Goal: Information Seeking & Learning: Learn about a topic

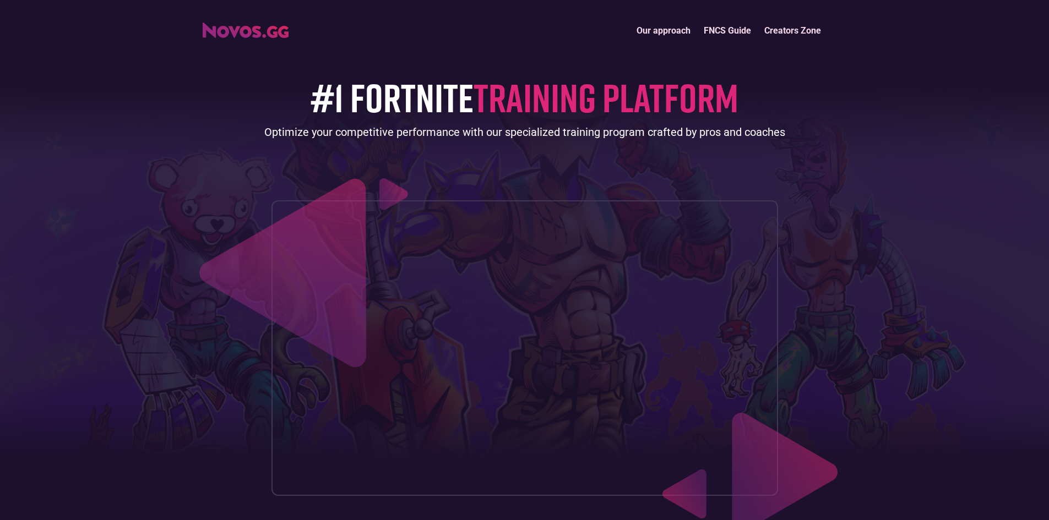
click at [740, 28] on link "FNCS Guide" at bounding box center [727, 31] width 61 height 24
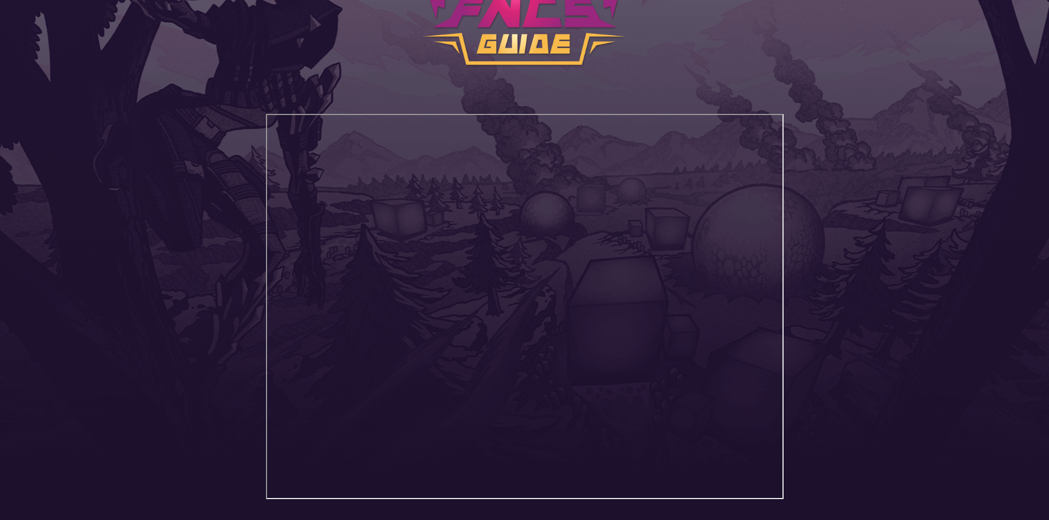
scroll to position [225, 0]
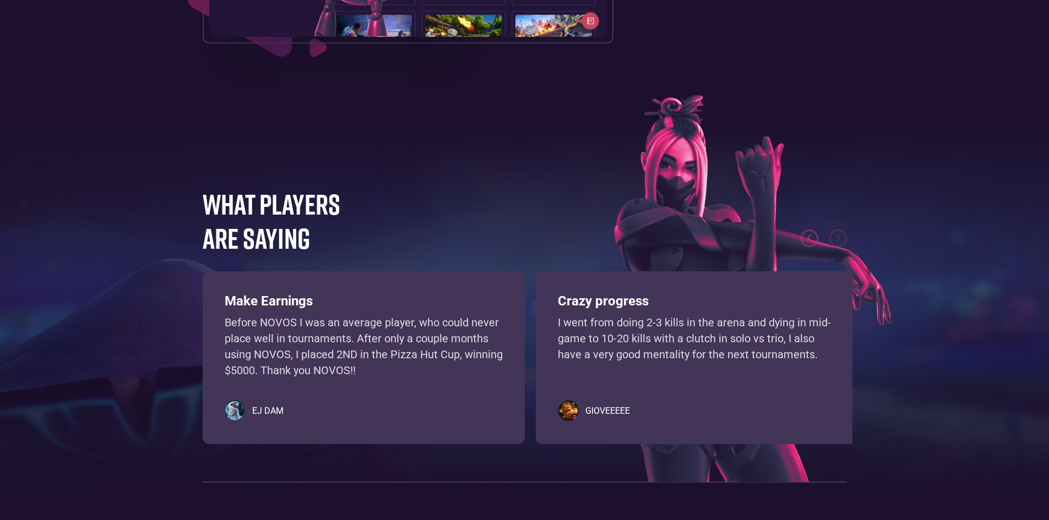
scroll to position [2486, 0]
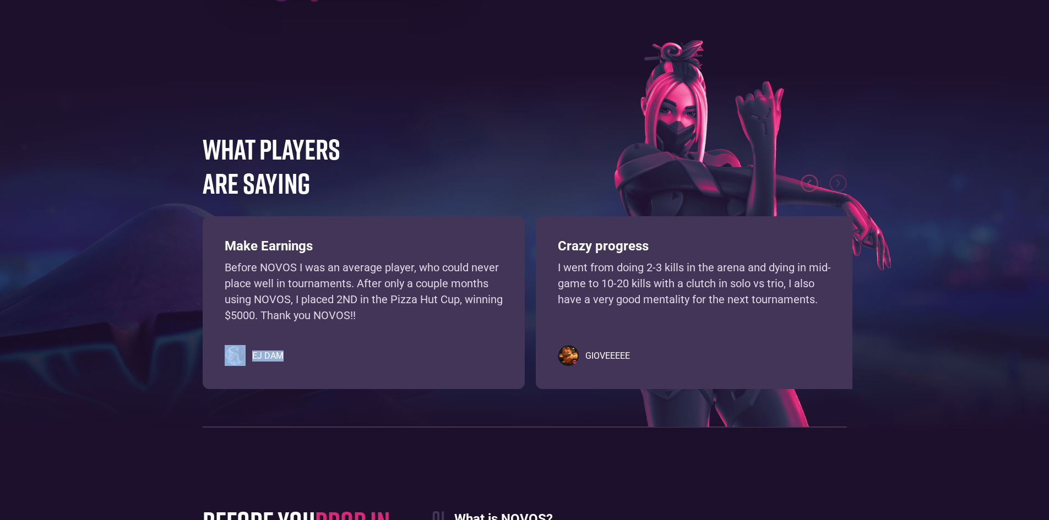
click at [419, 383] on div "Make Earnings Before NOVOS I was an average player, who could never place well …" at bounding box center [364, 302] width 322 height 173
click at [614, 152] on img at bounding box center [752, 233] width 277 height 387
click at [614, 154] on img at bounding box center [752, 233] width 277 height 387
click at [265, 362] on h5 "EJ DAM" at bounding box center [267, 356] width 31 height 11
click at [281, 362] on h5 "EJ DAM" at bounding box center [267, 356] width 31 height 11
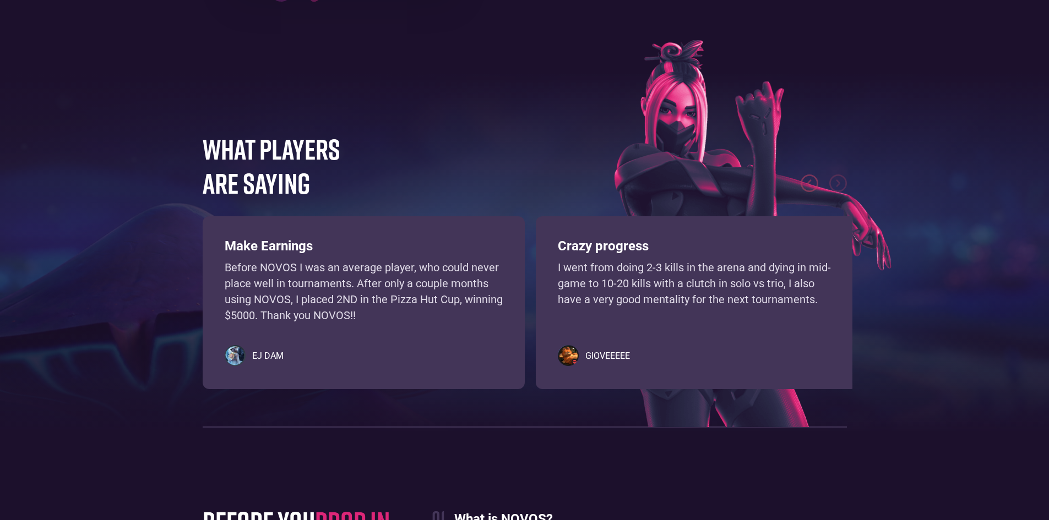
click at [281, 362] on h5 "EJ DAM" at bounding box center [267, 356] width 31 height 11
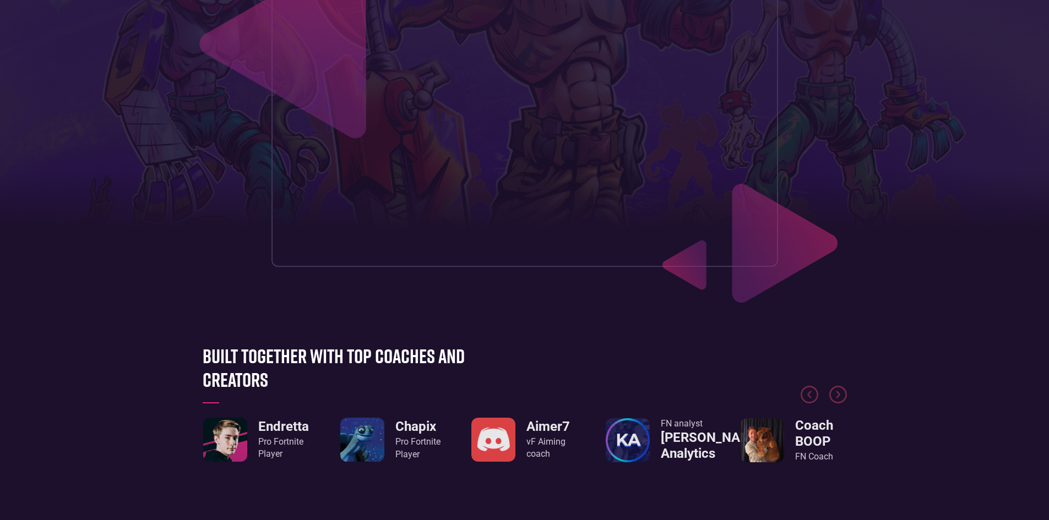
scroll to position [0, 0]
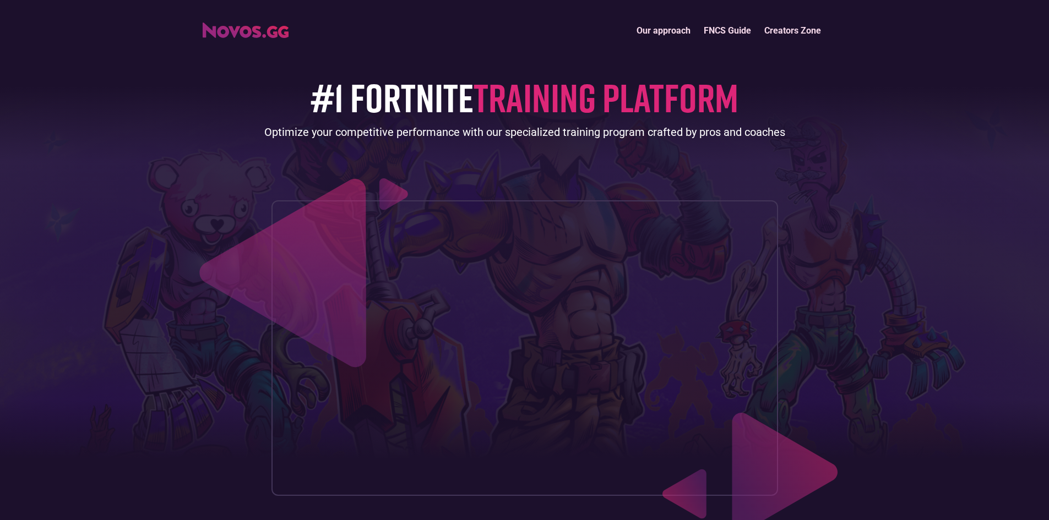
click at [223, 20] on link "home" at bounding box center [246, 28] width 86 height 19
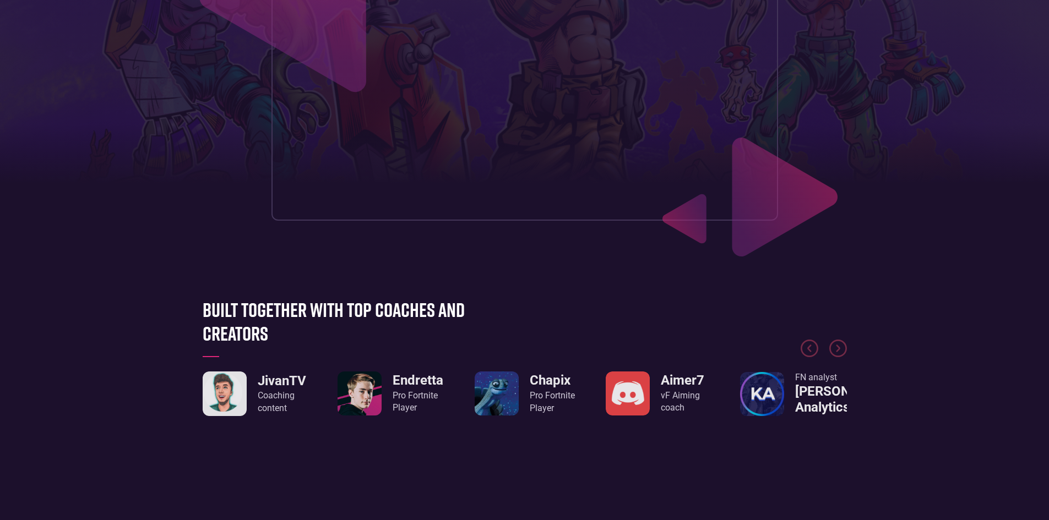
scroll to position [330, 0]
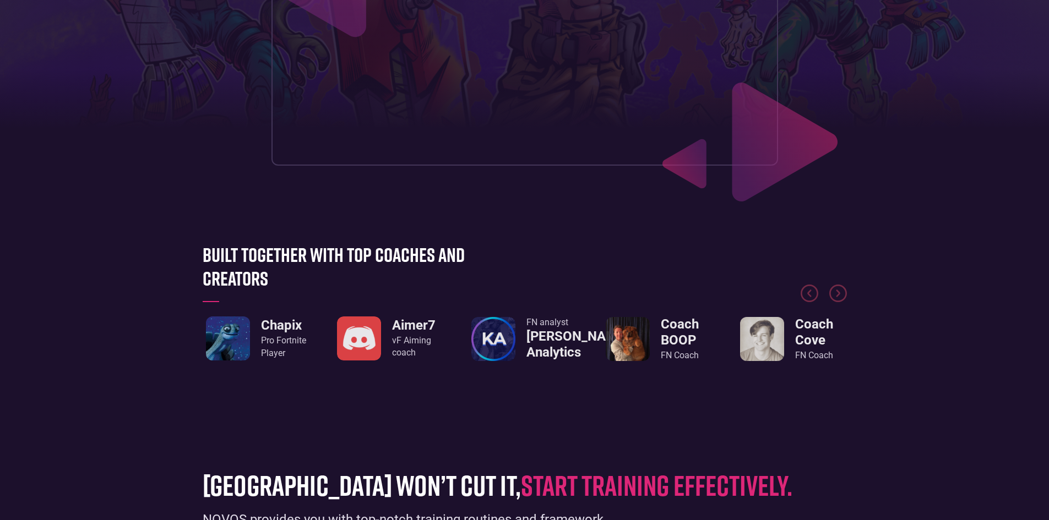
click at [708, 392] on div "Built together with top coaches and creators Chapix Pro Fortnite Player Aimer7 …" at bounding box center [524, 318] width 655 height 150
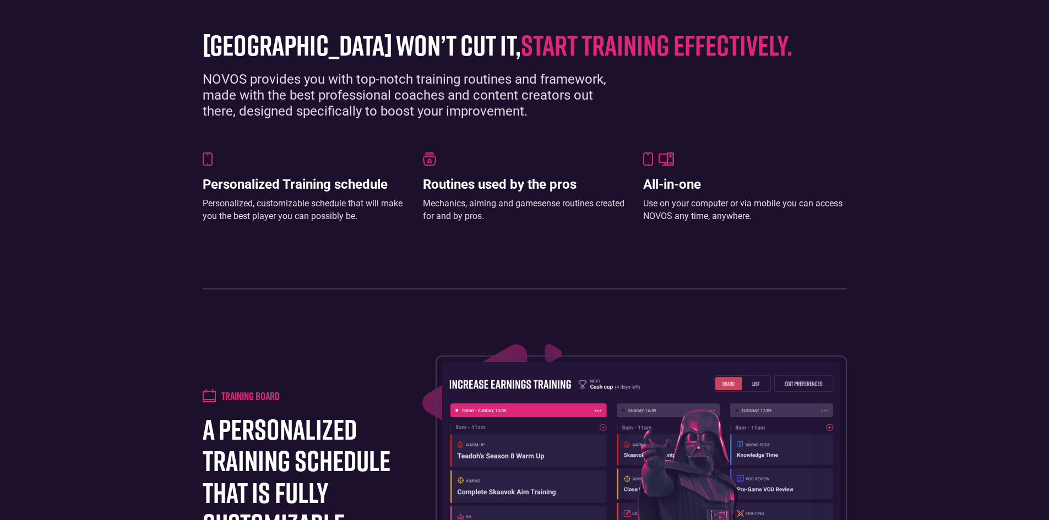
scroll to position [936, 0]
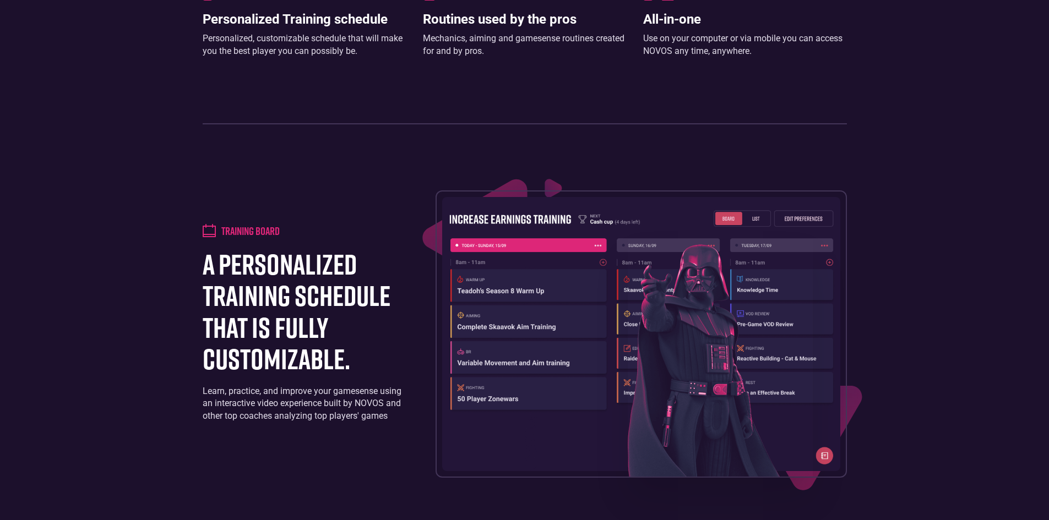
drag, startPoint x: 655, startPoint y: 377, endPoint x: 177, endPoint y: 302, distance: 483.1
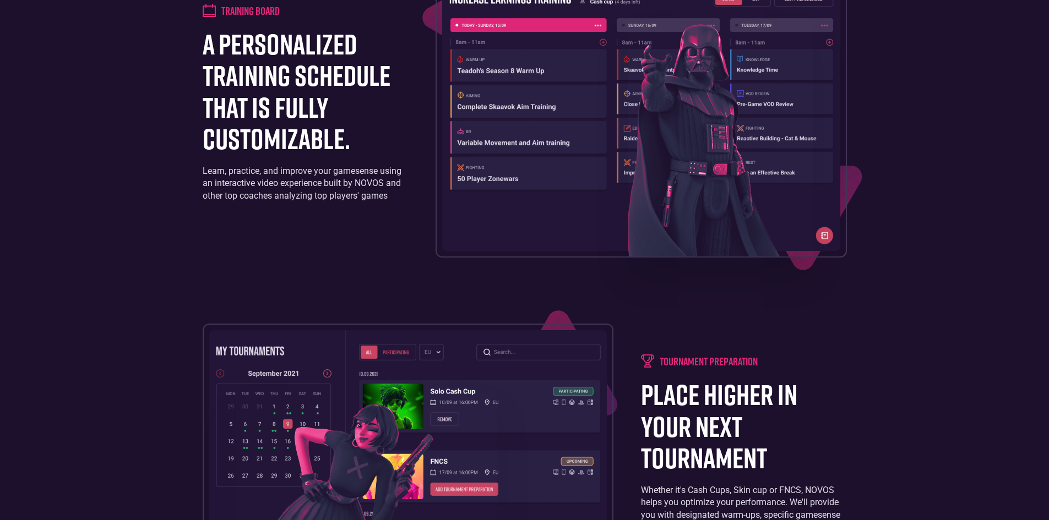
click at [632, 209] on img at bounding box center [720, 137] width 185 height 237
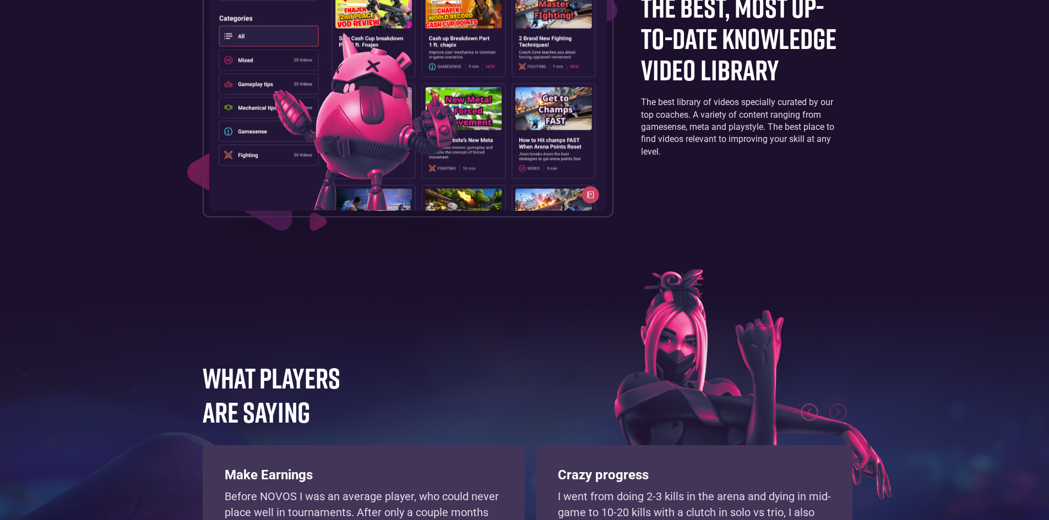
scroll to position [2092, 0]
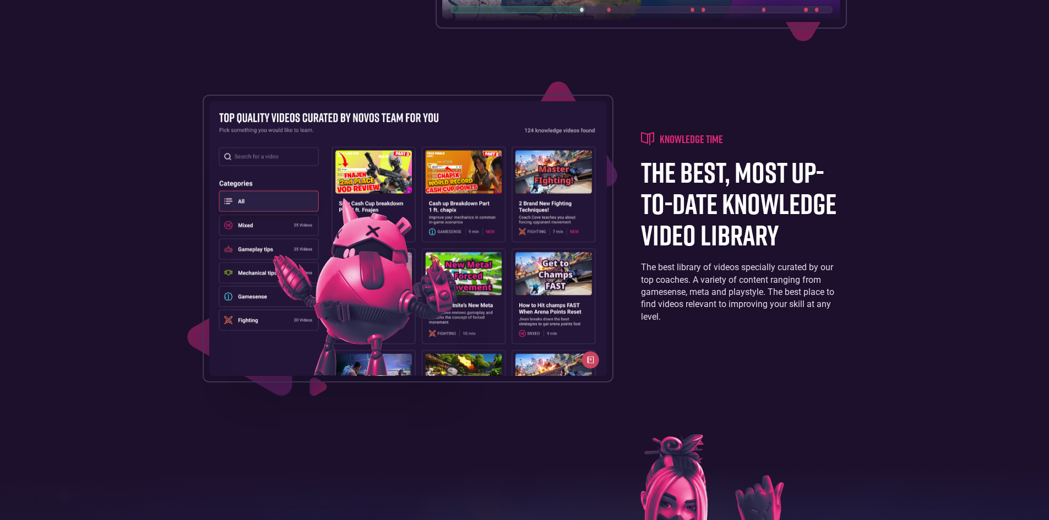
drag, startPoint x: 450, startPoint y: 108, endPoint x: 452, endPoint y: 91, distance: 16.7
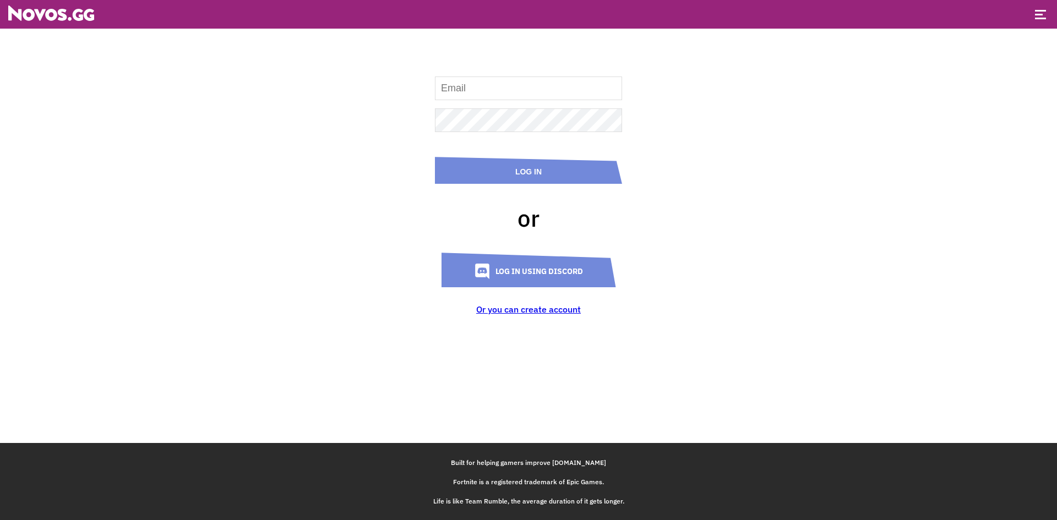
drag, startPoint x: 254, startPoint y: 193, endPoint x: 261, endPoint y: 199, distance: 8.6
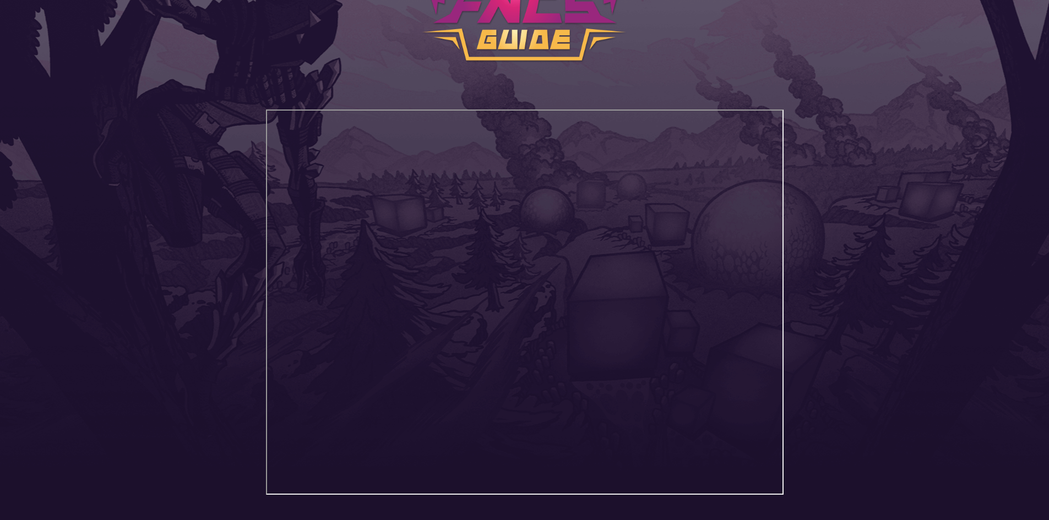
scroll to position [225, 0]
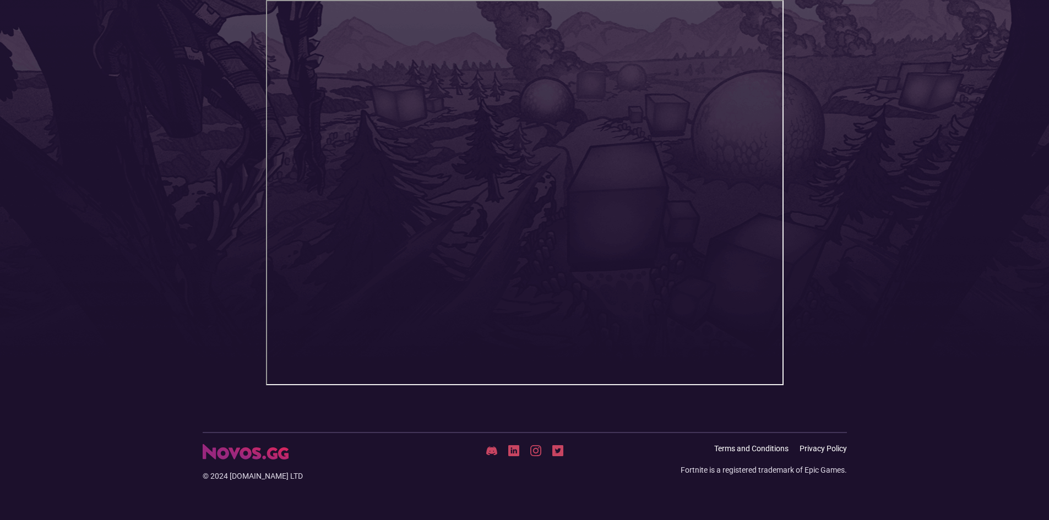
drag, startPoint x: 223, startPoint y: 75, endPoint x: 240, endPoint y: 57, distance: 24.5
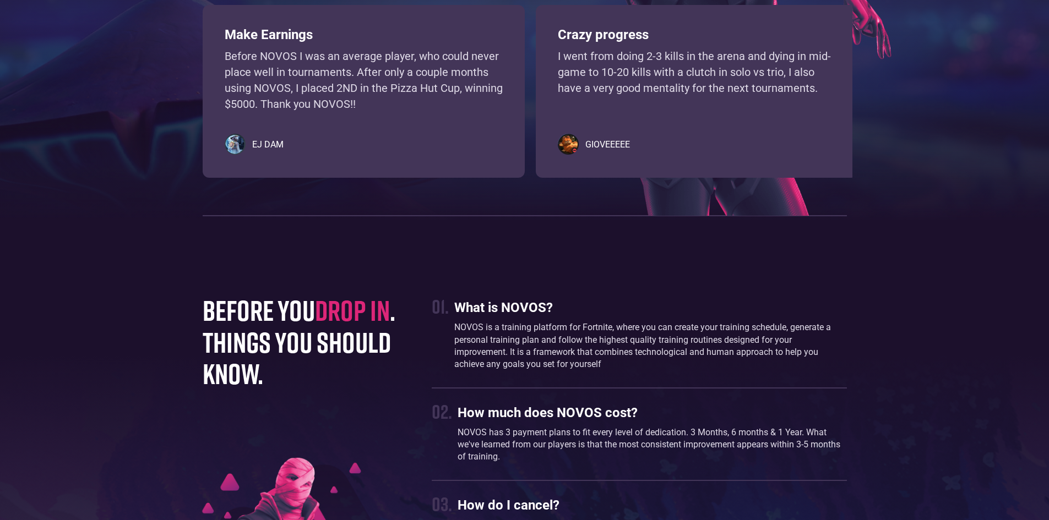
scroll to position [2642, 0]
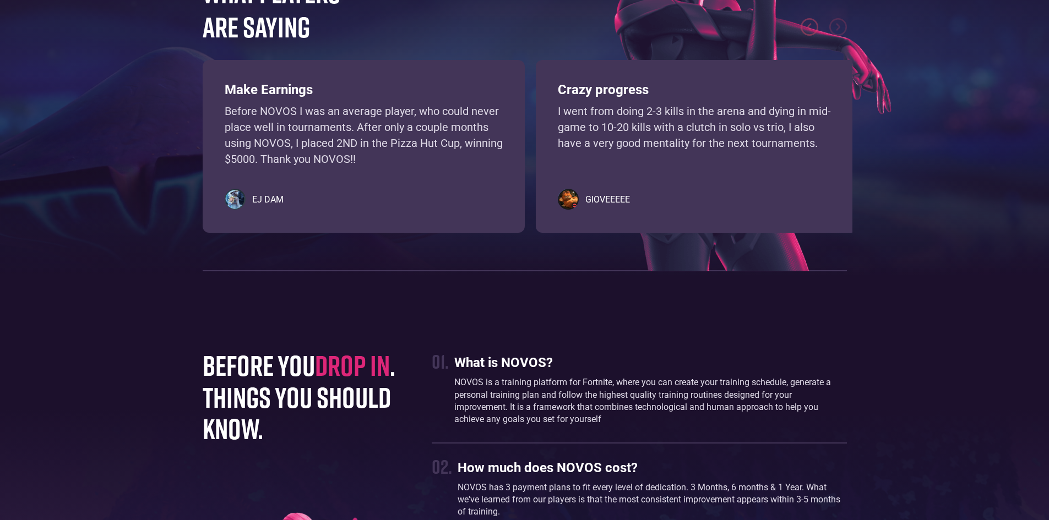
click at [359, 211] on div "EJ DAM" at bounding box center [364, 200] width 278 height 22
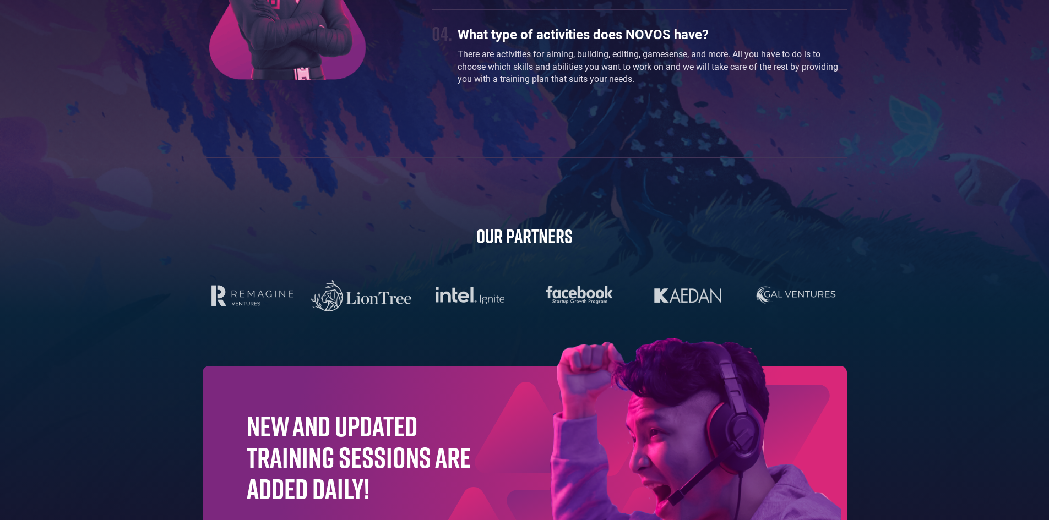
scroll to position [3028, 0]
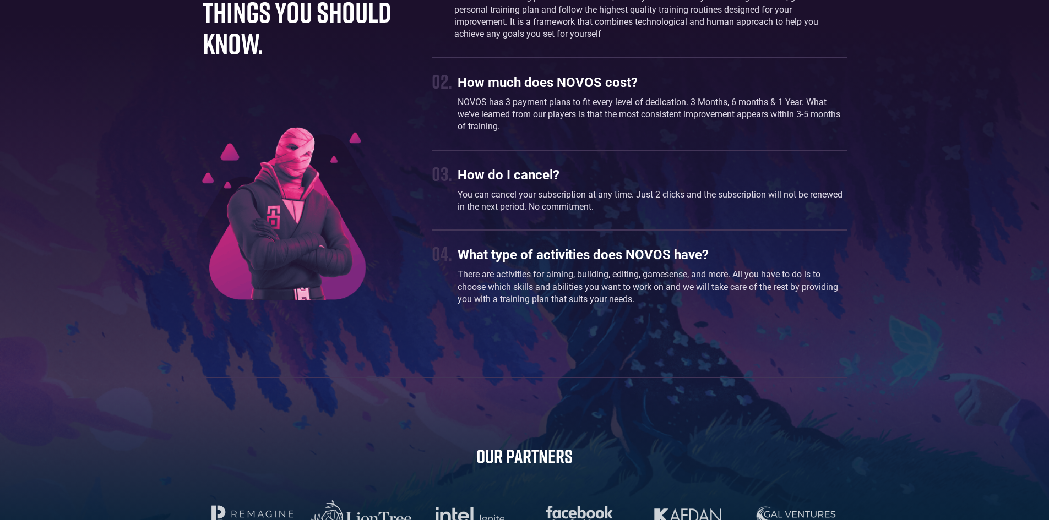
click at [576, 91] on h3 "How much does NOVOS cost?" at bounding box center [651, 83] width 389 height 16
click at [456, 110] on div "02. How much does NOVOS cost? NOVOS has 3 payment plans to fit every level of d…" at bounding box center [639, 103] width 415 height 69
click at [443, 93] on div "02." at bounding box center [442, 81] width 20 height 24
click at [440, 124] on div "02. How much does NOVOS cost? NOVOS has 3 payment plans to fit every level of d…" at bounding box center [639, 103] width 415 height 69
click at [441, 186] on div "03." at bounding box center [442, 174] width 20 height 24
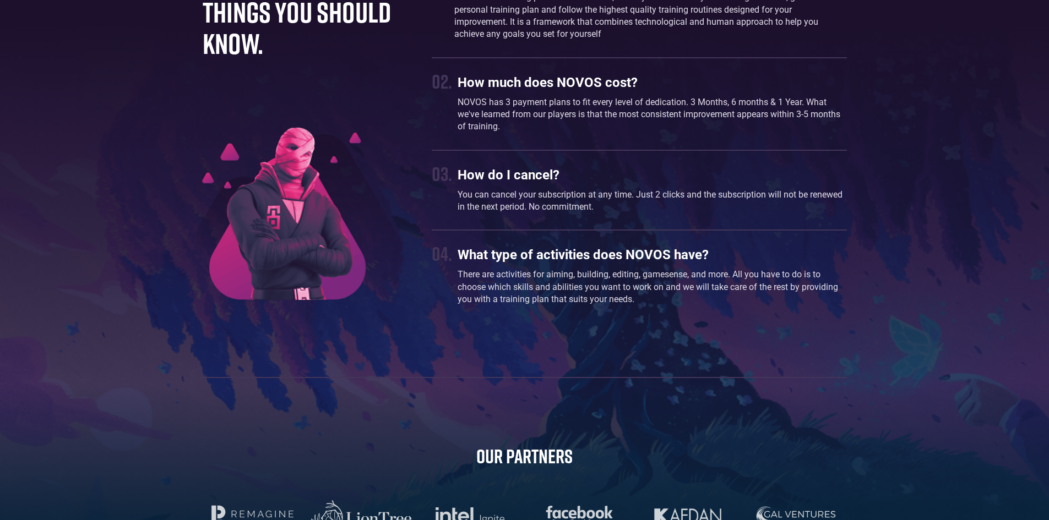
click at [440, 186] on div "03." at bounding box center [442, 174] width 20 height 24
click at [441, 186] on div "03." at bounding box center [442, 174] width 20 height 24
click at [444, 186] on div "03." at bounding box center [442, 174] width 20 height 24
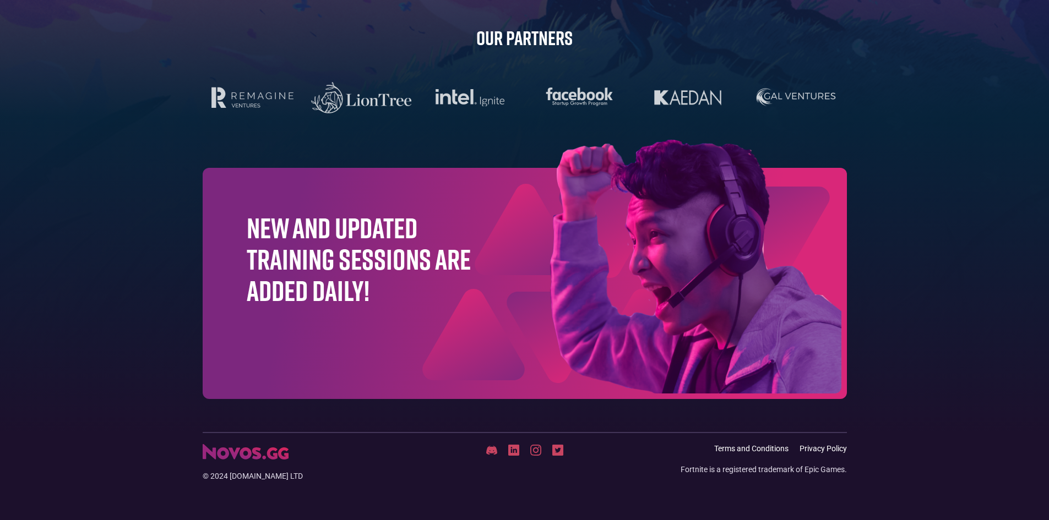
scroll to position [3477, 0]
click at [269, 275] on h1 "New and updated training sessions are added daily!" at bounding box center [359, 259] width 225 height 95
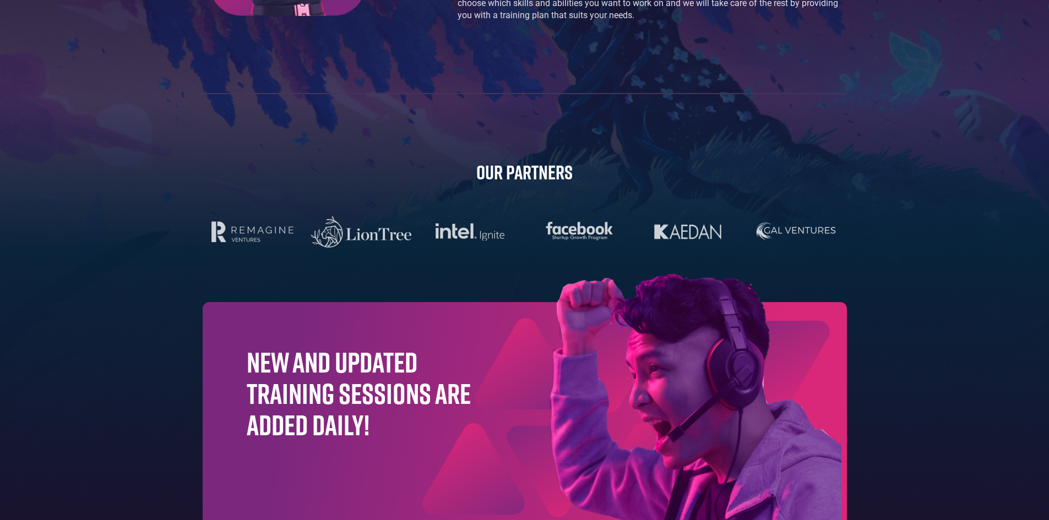
click at [632, 388] on img at bounding box center [639, 403] width 413 height 259
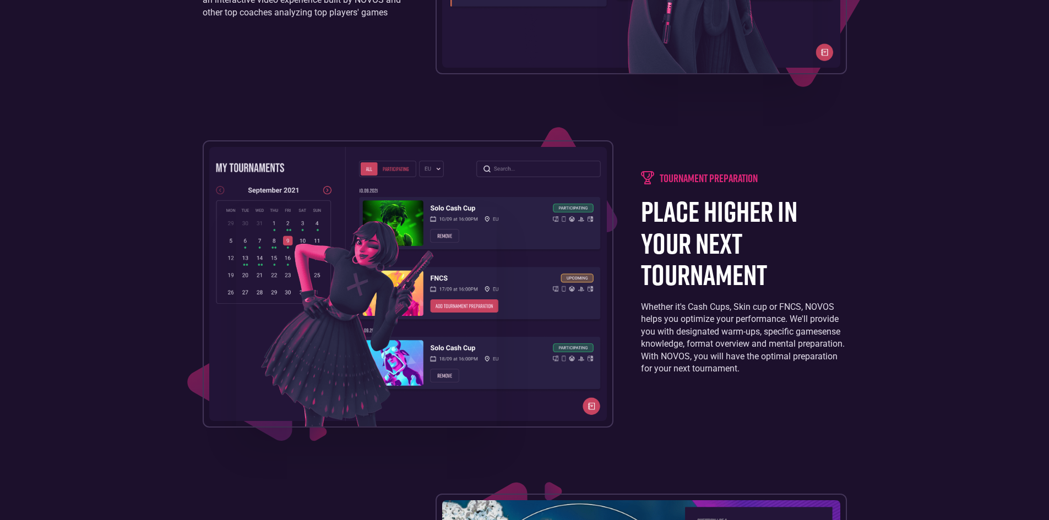
scroll to position [0, 0]
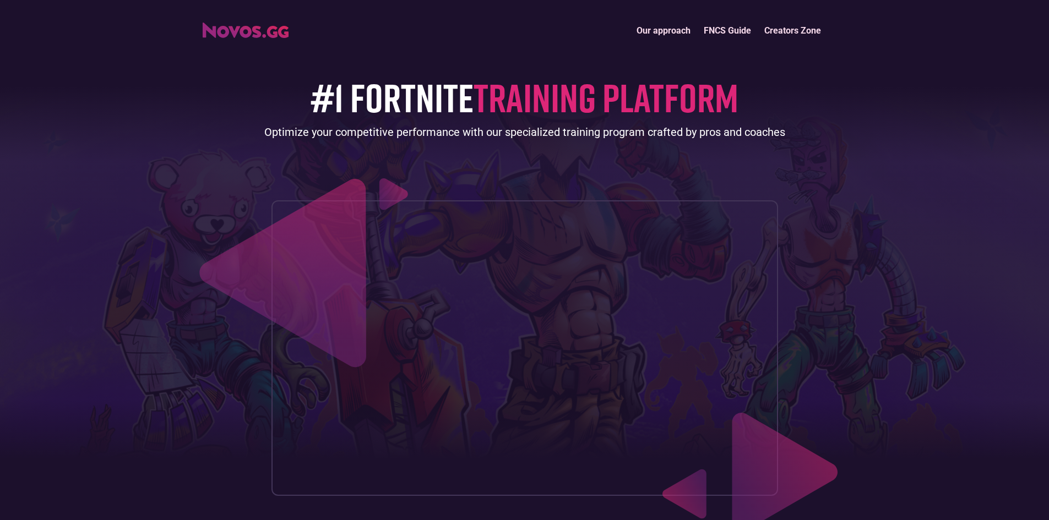
drag, startPoint x: 454, startPoint y: 291, endPoint x: 822, endPoint y: -48, distance: 500.6
click at [779, 27] on link "Creators Zone" at bounding box center [792, 31] width 70 height 24
